Goal: Transaction & Acquisition: Purchase product/service

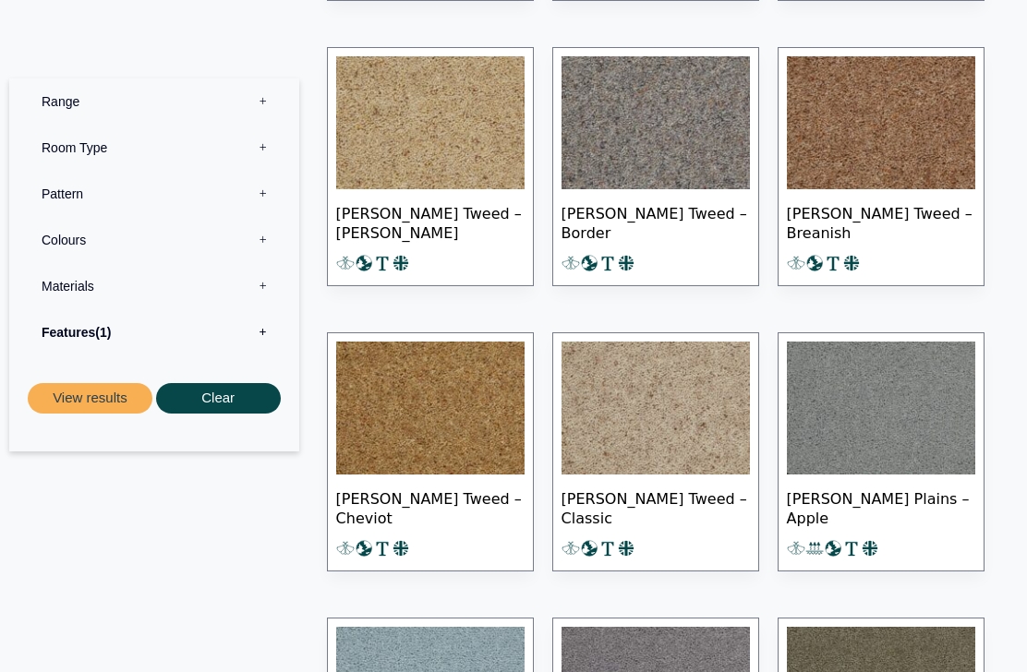
scroll to position [5157, 0]
click at [628, 430] on img at bounding box center [655, 408] width 188 height 133
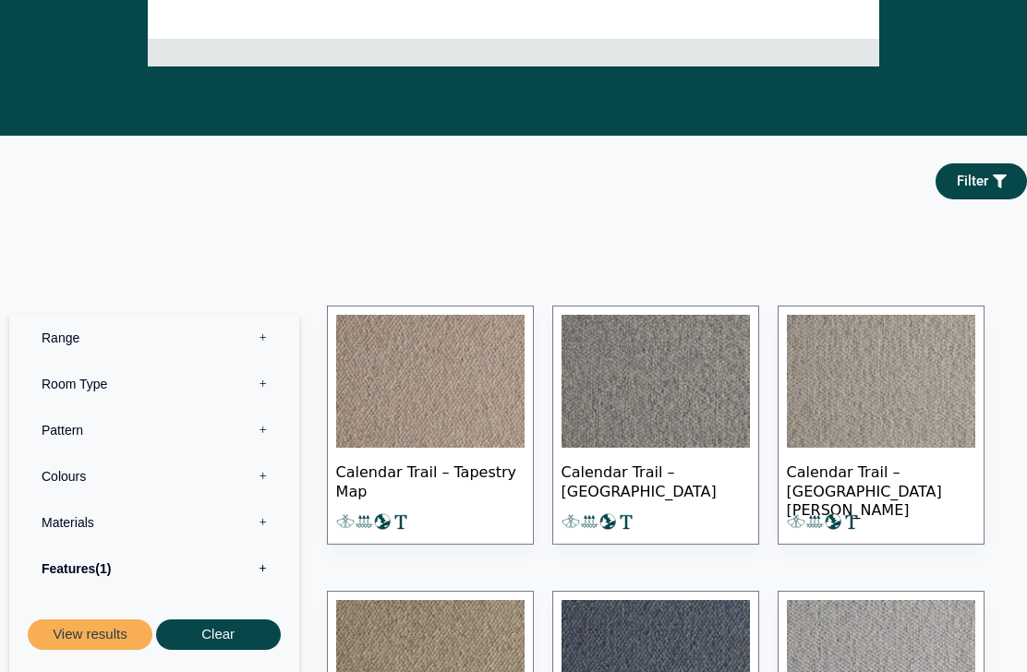
scroll to position [622, 0]
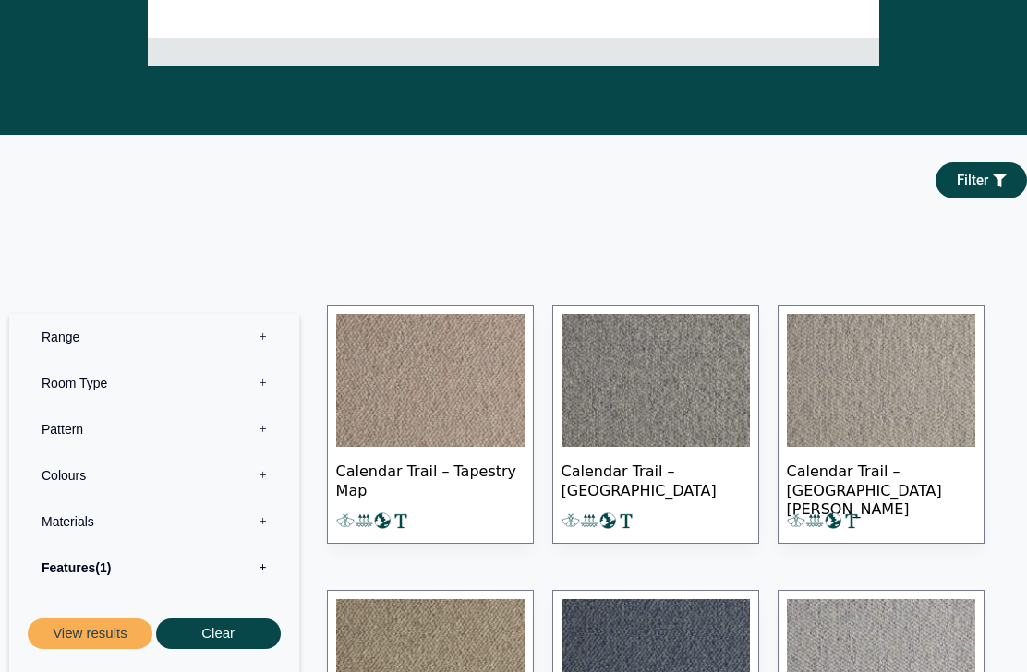
click at [984, 185] on link "Filter" at bounding box center [980, 181] width 91 height 36
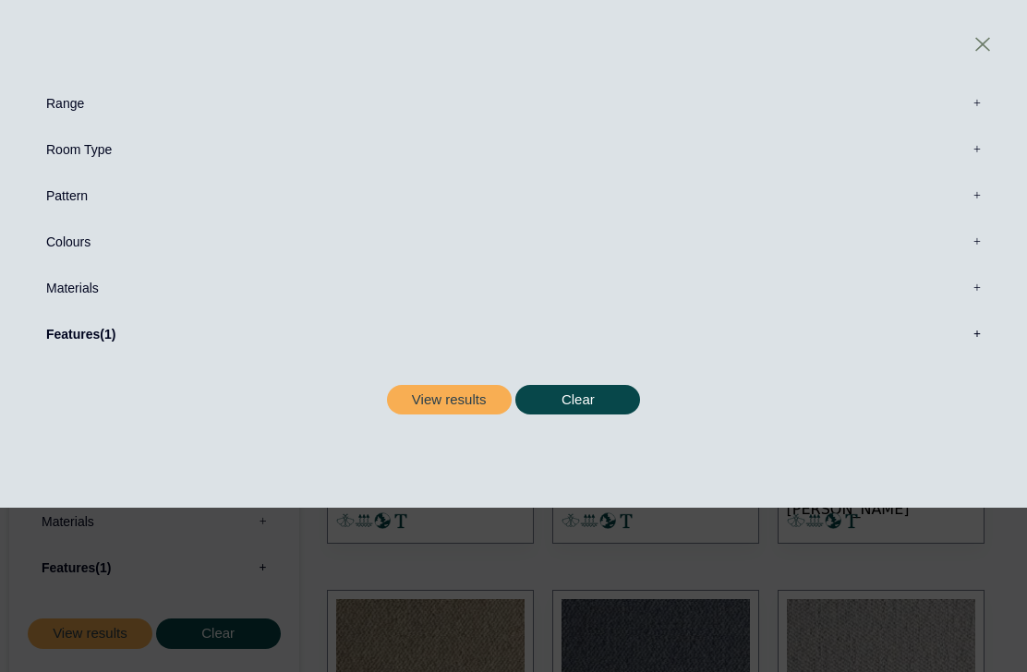
click at [57, 107] on label "Range 0" at bounding box center [513, 103] width 971 height 46
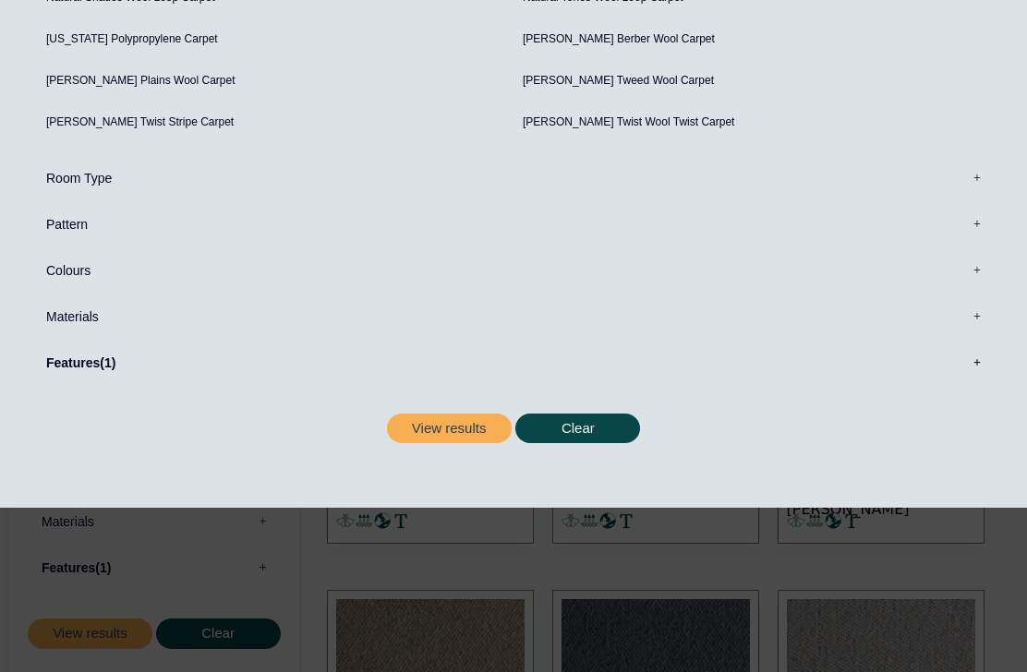
scroll to position [344, 0]
click at [107, 370] on span "1" at bounding box center [108, 363] width 16 height 15
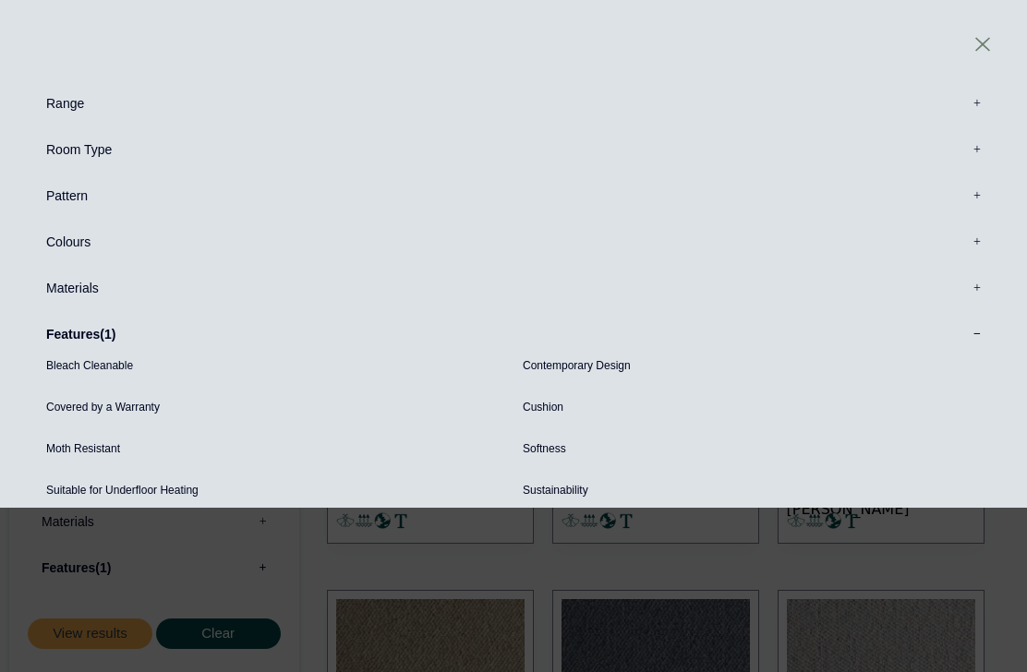
scroll to position [0, 0]
click at [88, 282] on label "Materials 0" at bounding box center [513, 288] width 971 height 46
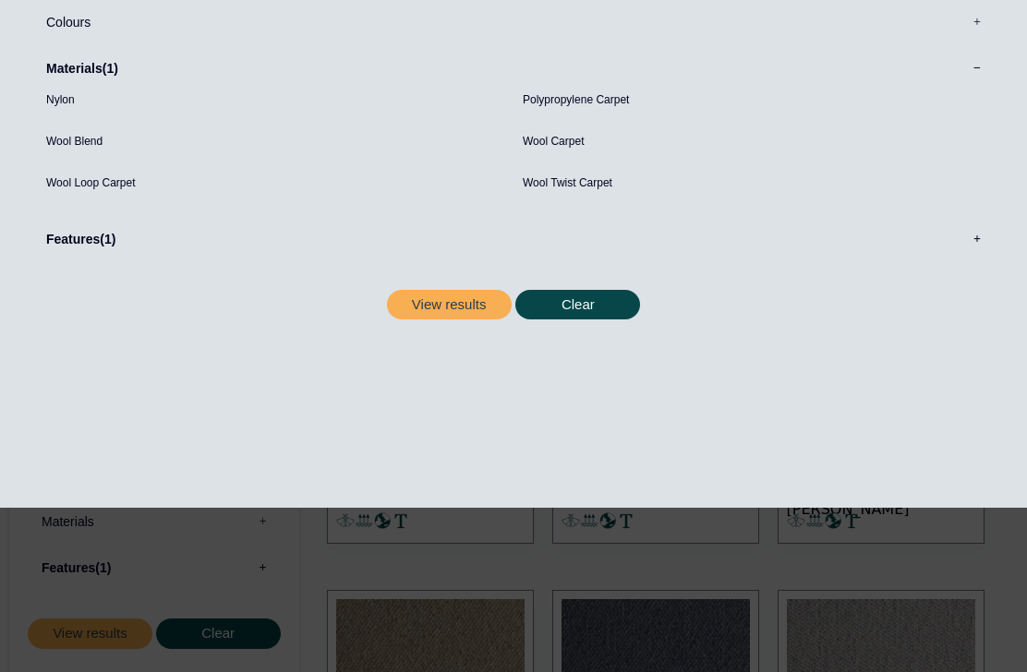
scroll to position [281, 0]
click at [445, 290] on button "View results" at bounding box center [449, 305] width 125 height 30
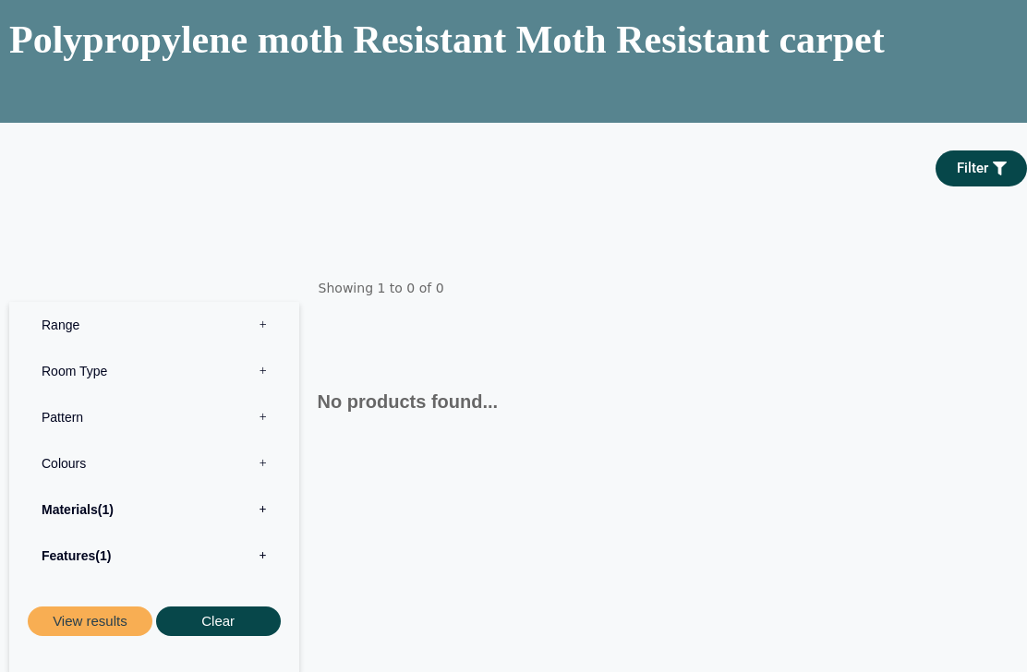
scroll to position [148, 0]
click at [217, 637] on button "Clear" at bounding box center [218, 622] width 125 height 30
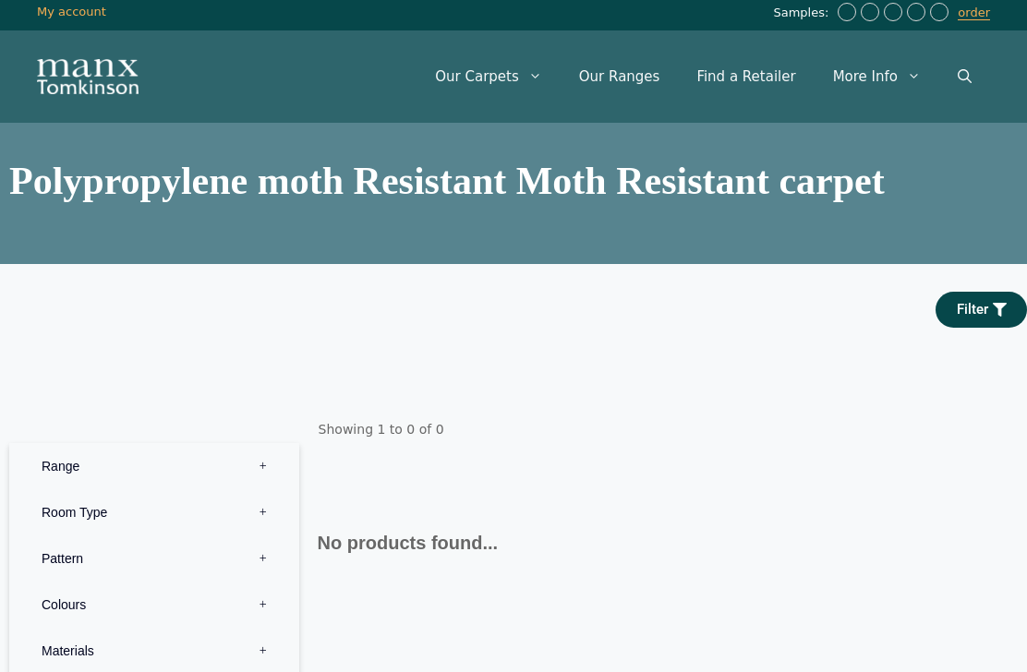
scroll to position [0, 0]
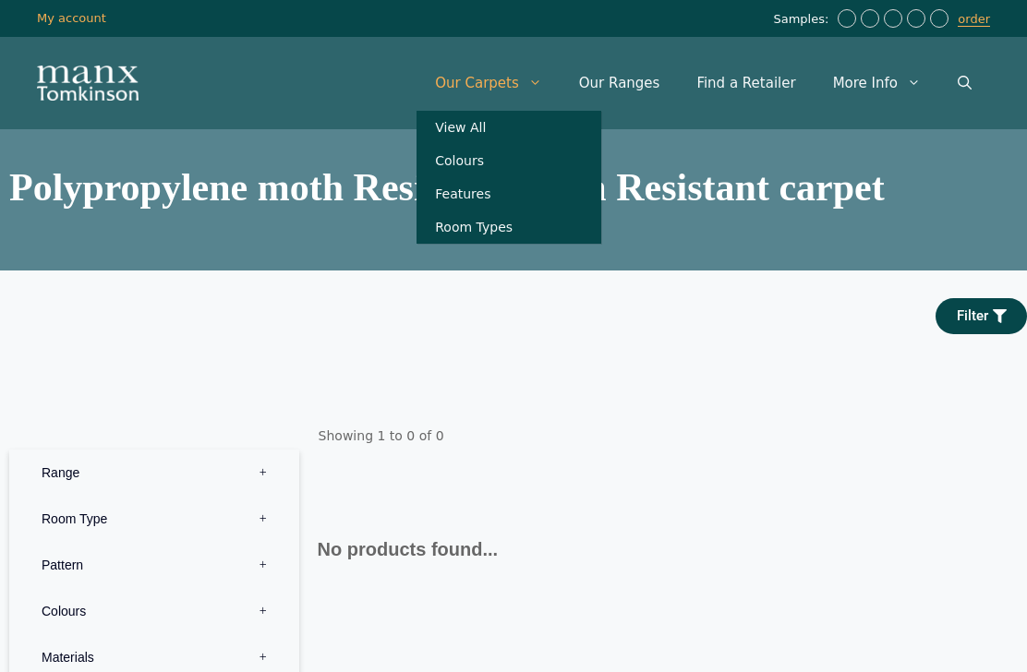
click at [529, 139] on link "View All" at bounding box center [508, 127] width 185 height 33
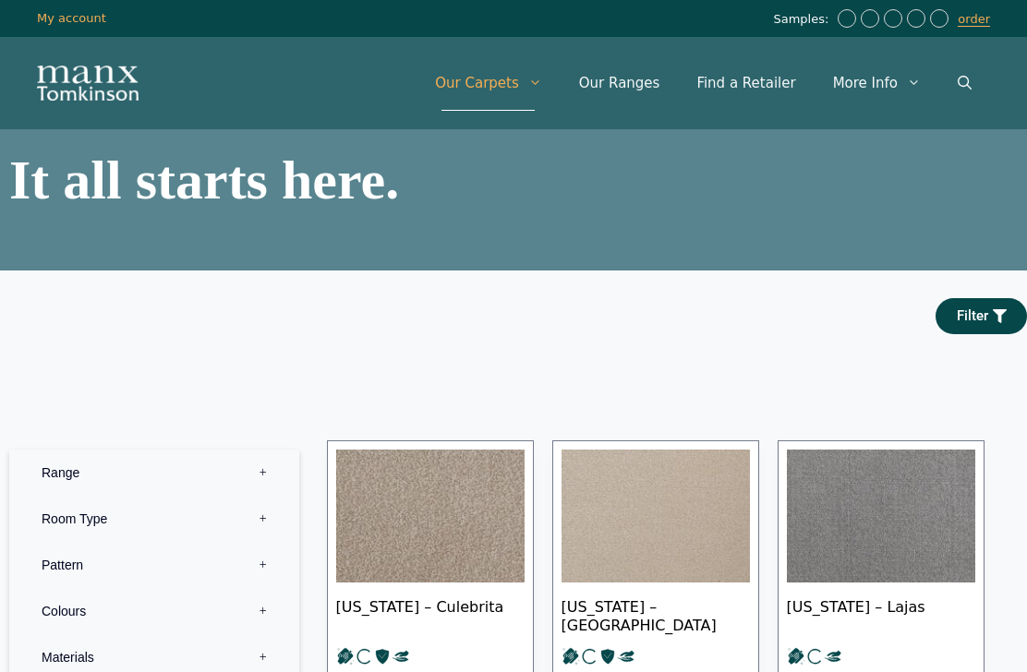
click at [639, 90] on link "Our Ranges" at bounding box center [620, 82] width 118 height 55
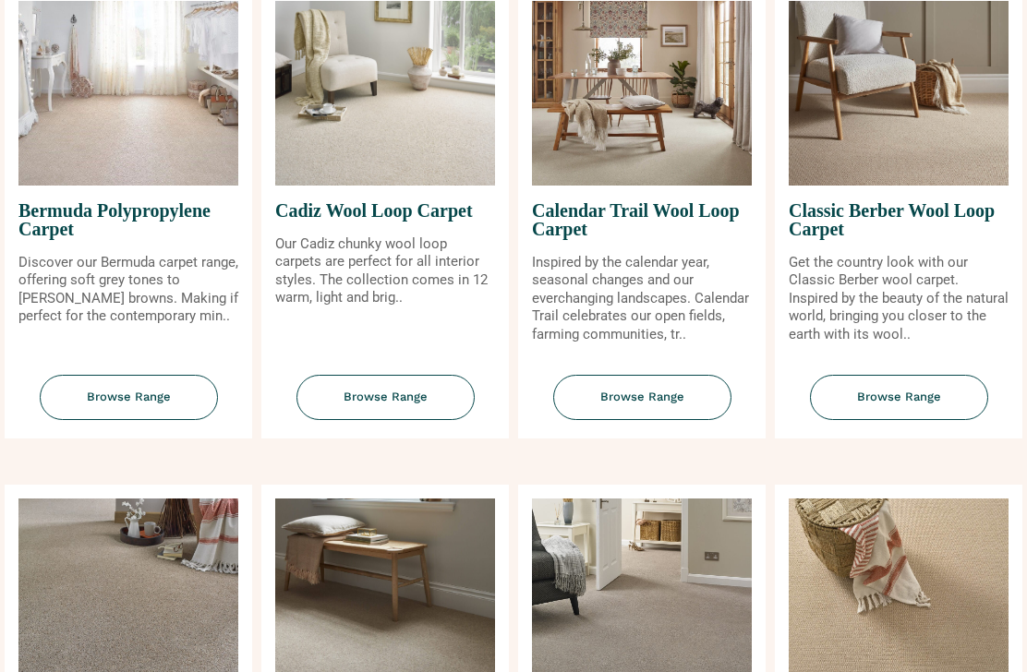
scroll to position [263, 0]
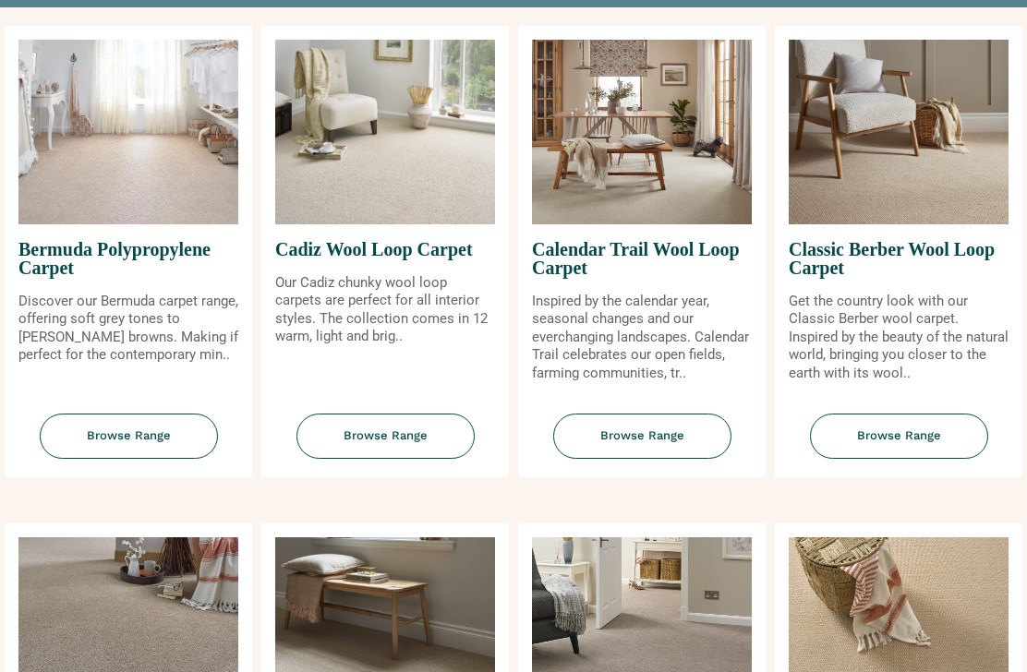
click at [140, 453] on span "Browse Range" at bounding box center [129, 436] width 178 height 45
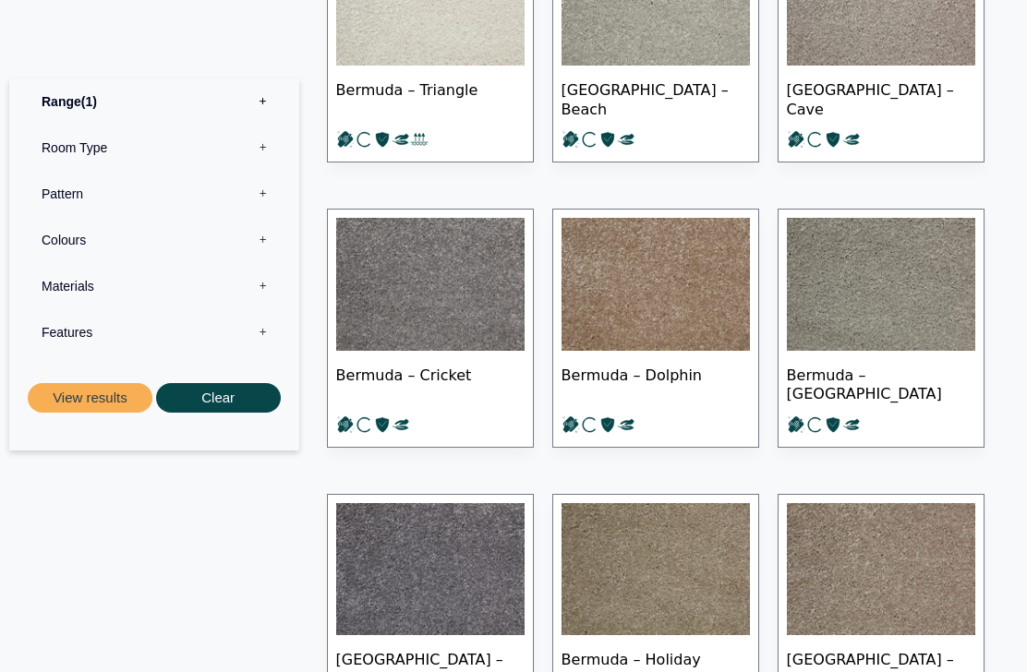
scroll to position [1132, 0]
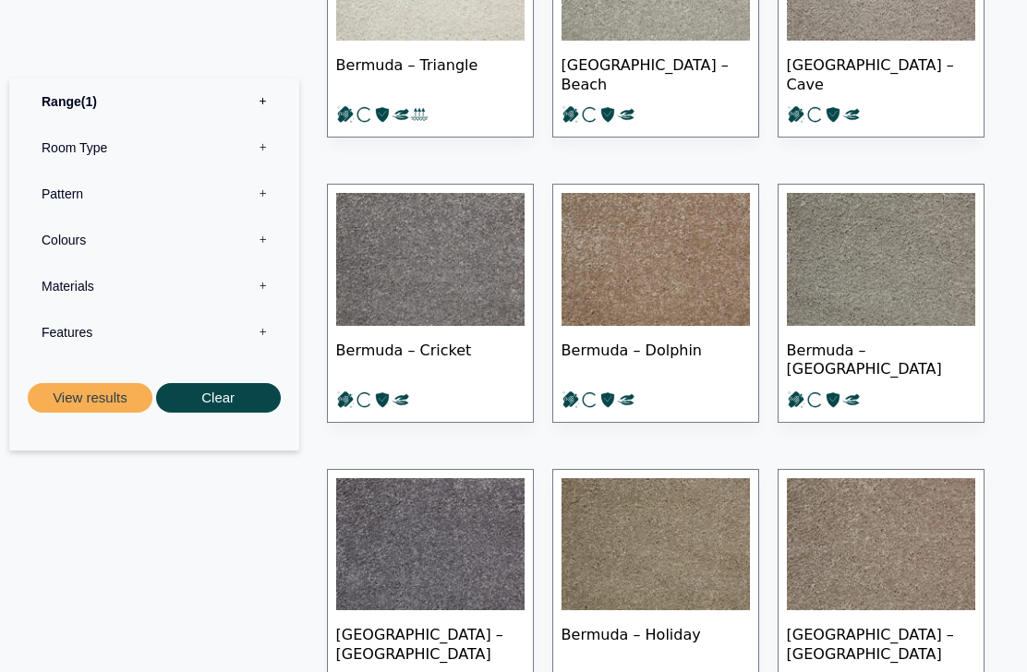
click at [882, 533] on img at bounding box center [881, 545] width 188 height 133
